Goal: Obtain resource: Obtain resource

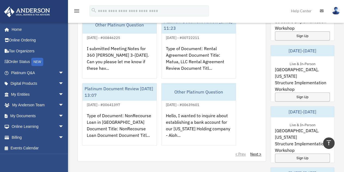
scroll to position [349, 0]
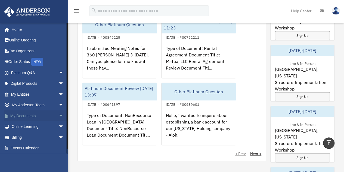
click at [59, 115] on span "arrow_drop_down" at bounding box center [64, 115] width 11 height 11
click at [39, 128] on link "Box" at bounding box center [40, 126] width 65 height 11
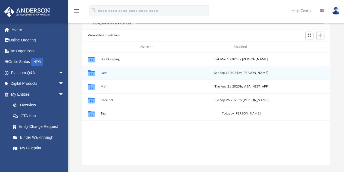
scroll to position [41, 0]
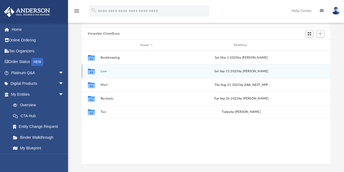
click at [105, 72] on button "Law" at bounding box center [146, 71] width 92 height 4
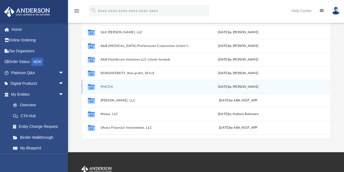
scroll to position [0, 0]
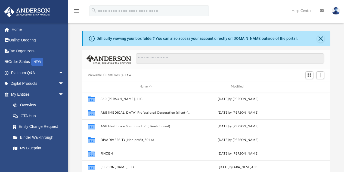
click at [113, 76] on button "Viewable-ClientDocs" at bounding box center [104, 75] width 32 height 5
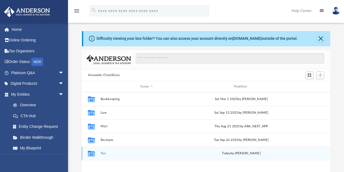
click at [103, 154] on button "Tax" at bounding box center [146, 154] width 92 height 4
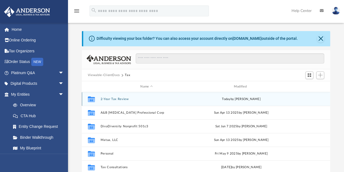
click at [120, 98] on button "2-Year Tax Review" at bounding box center [146, 99] width 92 height 4
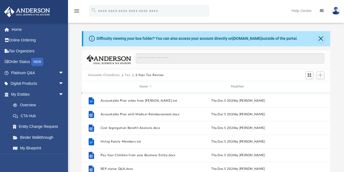
scroll to position [80, 0]
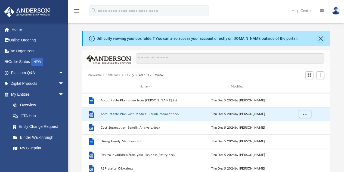
click at [151, 115] on button "Accountable Plan with Medical Reimbursement.docx" at bounding box center [145, 114] width 90 height 4
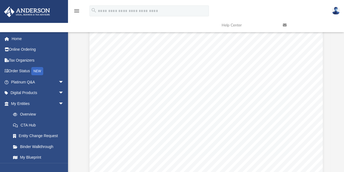
scroll to position [0, 0]
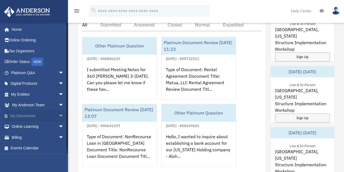
scroll to position [328, 0]
click at [59, 114] on span "arrow_drop_down" at bounding box center [64, 115] width 11 height 11
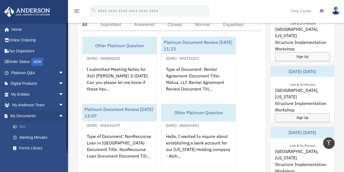
click at [21, 127] on link "Box" at bounding box center [40, 126] width 65 height 11
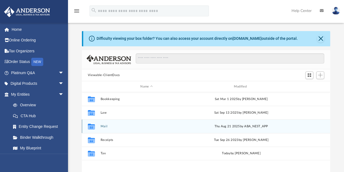
scroll to position [119, 244]
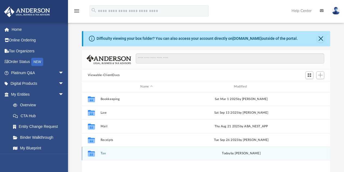
click at [104, 151] on div "Collaborated Folder Tax [DATE] by [PERSON_NAME]" at bounding box center [206, 153] width 249 height 14
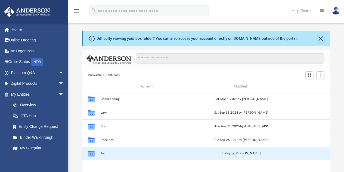
click at [103, 154] on button "Tax" at bounding box center [146, 154] width 92 height 4
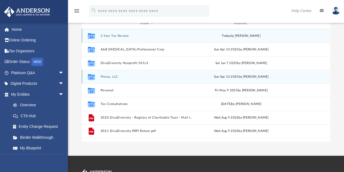
scroll to position [63, 0]
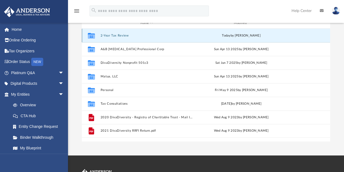
click at [115, 36] on button "2-Year Tax Review" at bounding box center [146, 36] width 92 height 4
click at [122, 34] on button "2-Year Tax Review" at bounding box center [146, 36] width 92 height 4
